Goal: Task Accomplishment & Management: Manage account settings

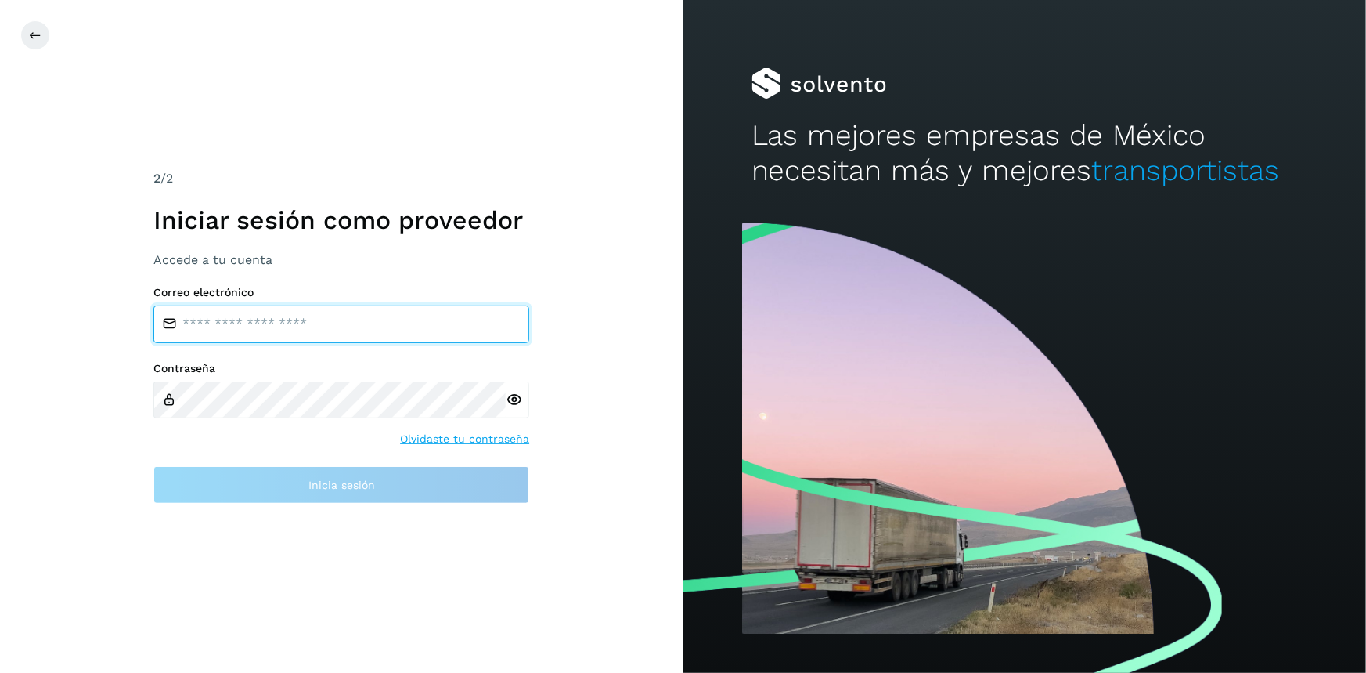
click at [261, 327] on input "email" at bounding box center [341, 324] width 376 height 38
type input "**********"
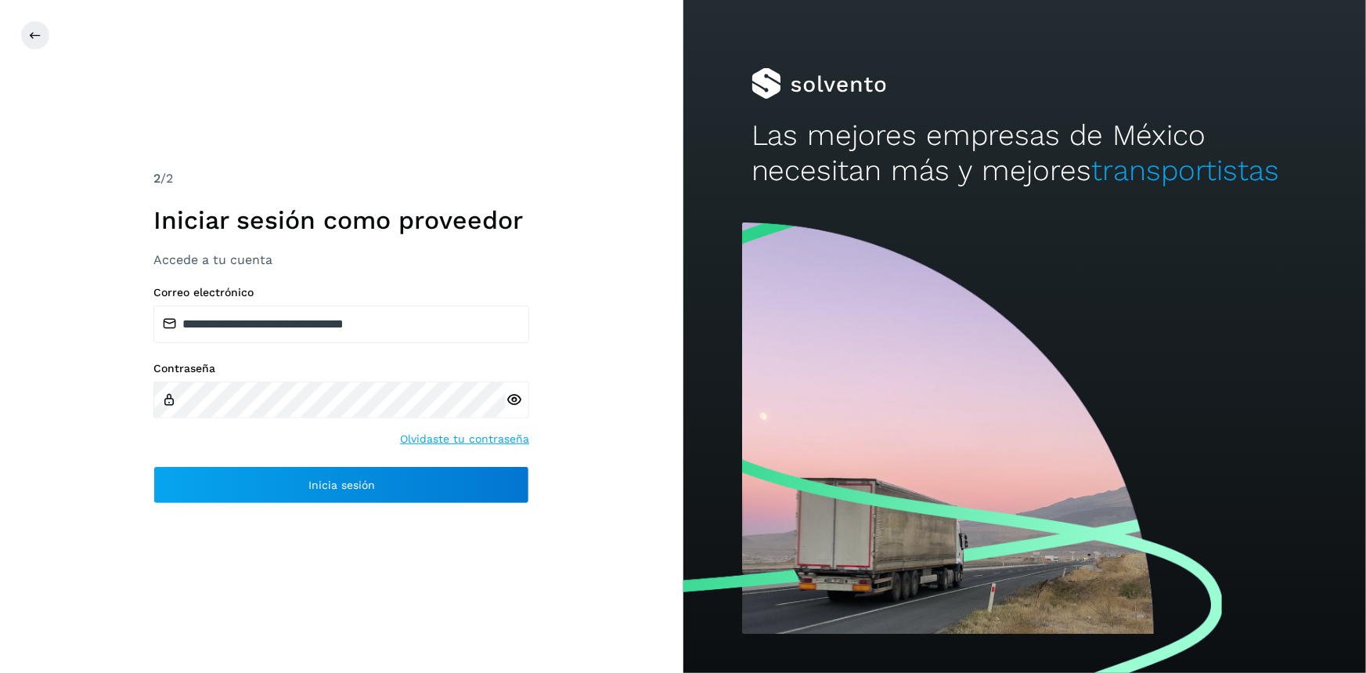
click at [516, 406] on icon at bounding box center [514, 400] width 16 height 16
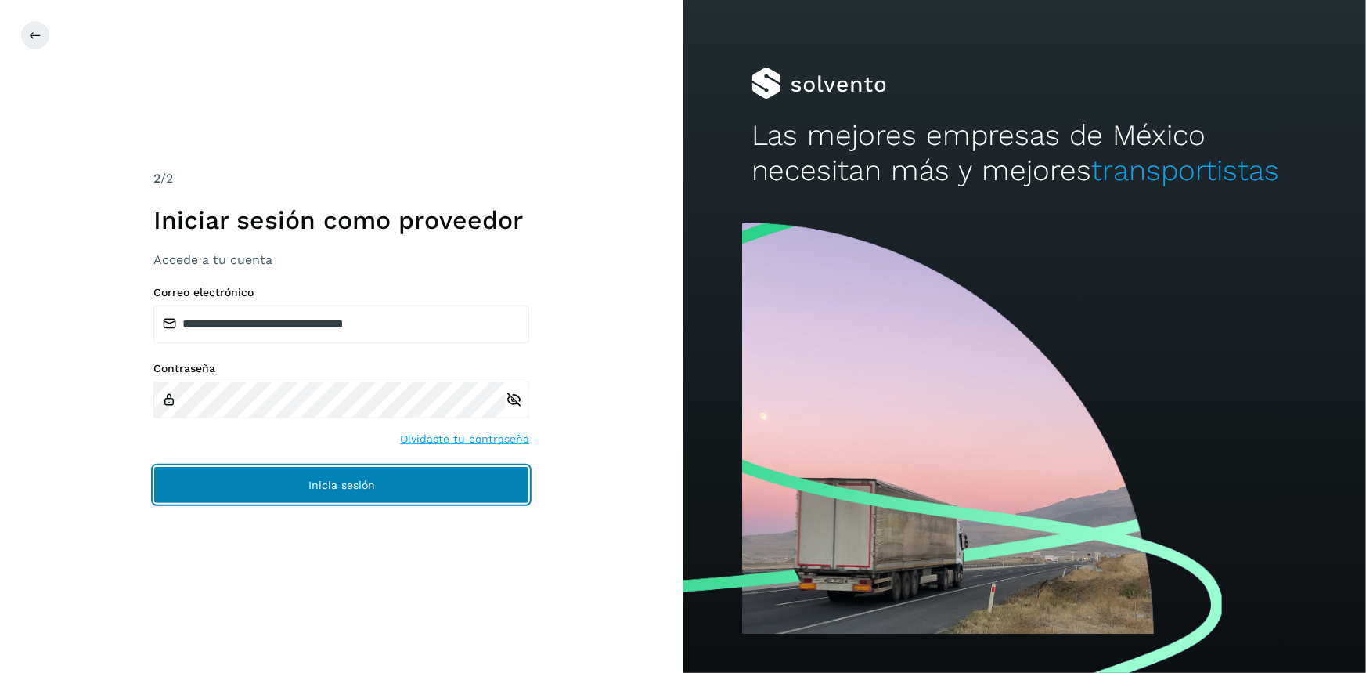
click at [449, 496] on button "Inicia sesión" at bounding box center [341, 485] width 376 height 38
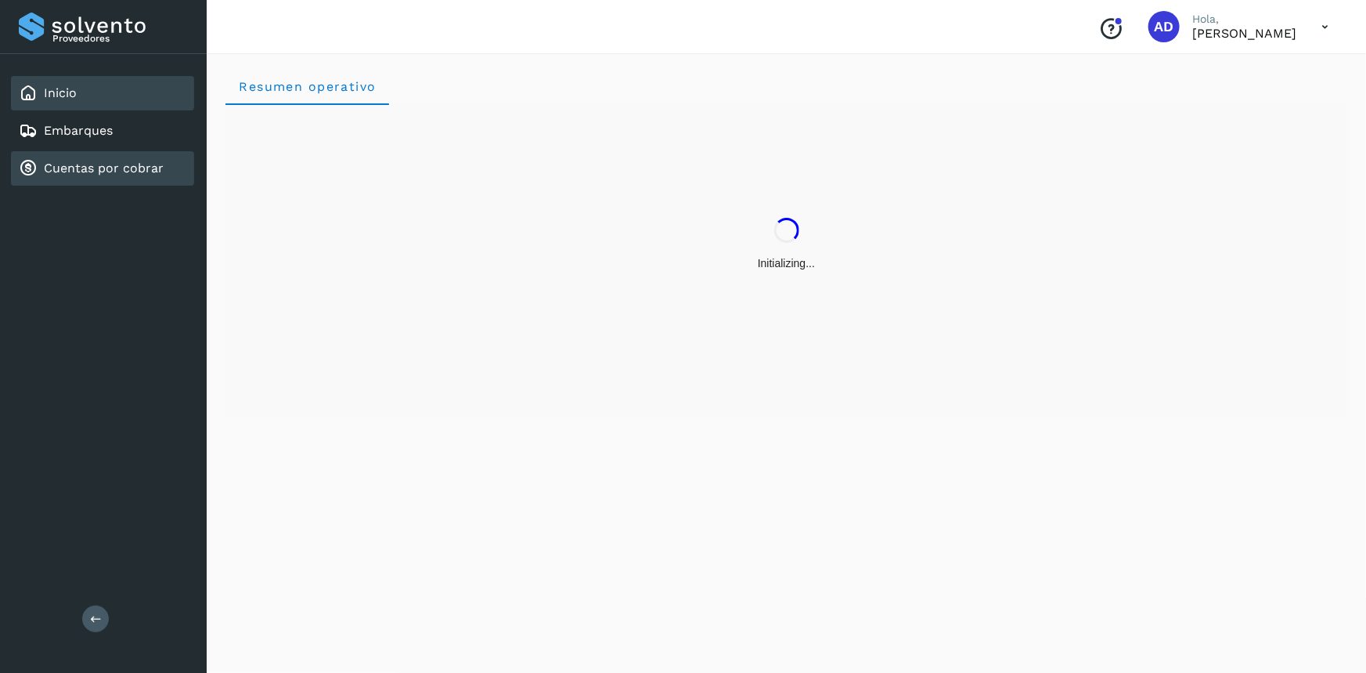
click at [80, 175] on div "Cuentas por cobrar" at bounding box center [91, 168] width 145 height 19
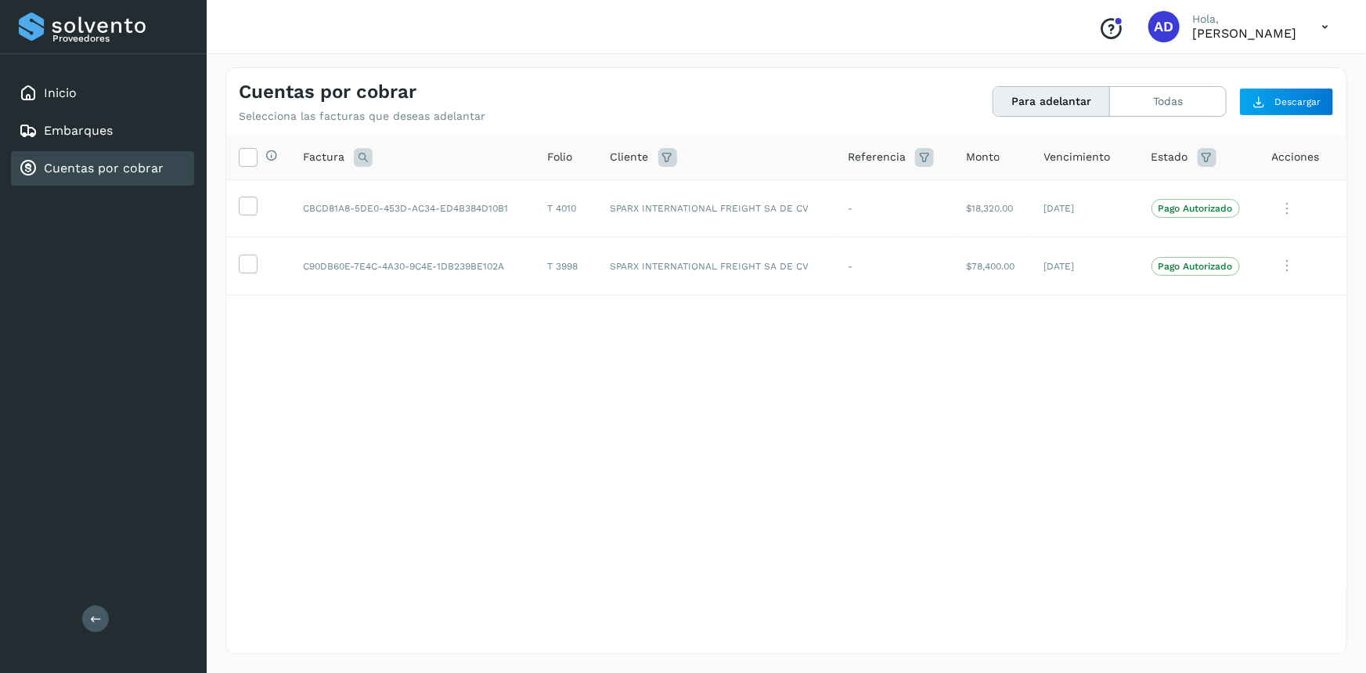
click at [1311, 23] on icon at bounding box center [1325, 27] width 32 height 32
click at [1269, 64] on div "Cerrar sesión" at bounding box center [1247, 71] width 186 height 30
